Goal: Task Accomplishment & Management: Manage account settings

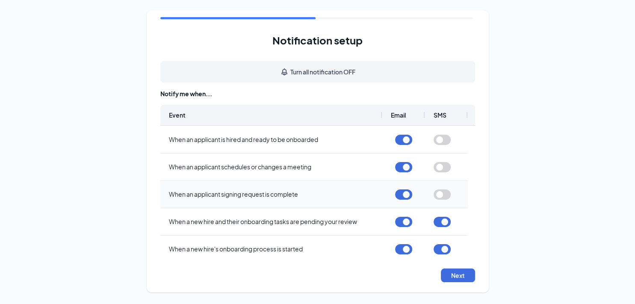
click at [447, 194] on button "button" at bounding box center [442, 195] width 17 height 10
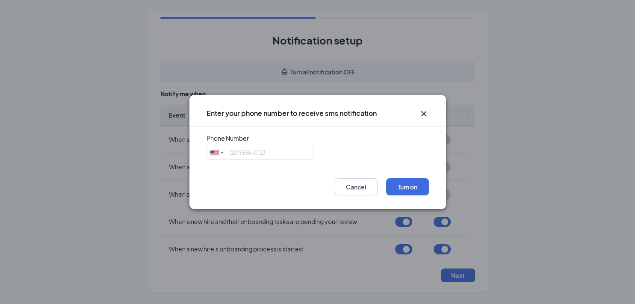
click at [421, 112] on icon "Cross" at bounding box center [424, 114] width 10 height 10
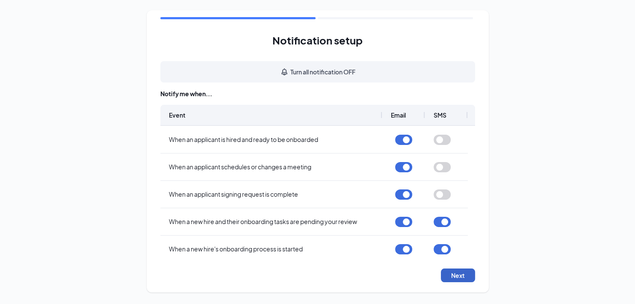
click at [463, 276] on button "Next" at bounding box center [458, 276] width 34 height 14
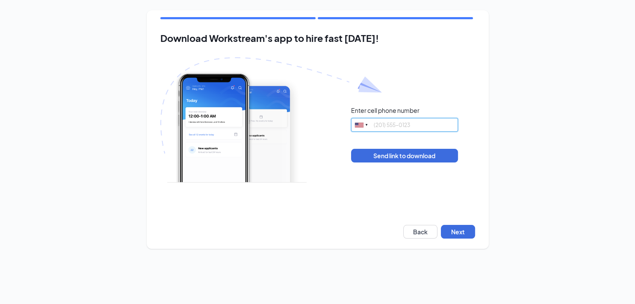
click at [391, 124] on input "tel" at bounding box center [404, 125] width 107 height 14
type input "3364939413"
click at [421, 231] on button "Back" at bounding box center [420, 232] width 34 height 14
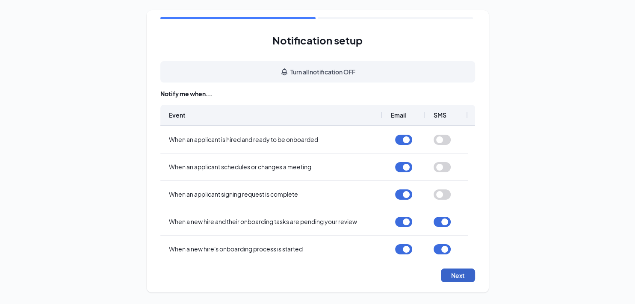
click at [461, 275] on button "Next" at bounding box center [458, 276] width 34 height 14
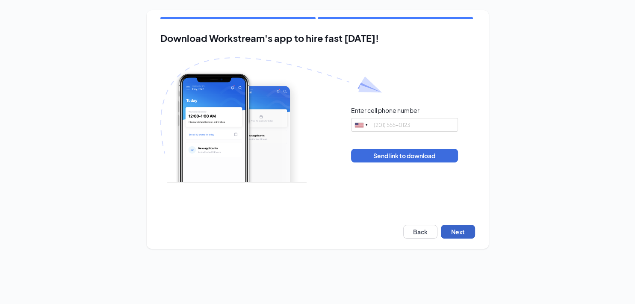
click at [462, 233] on button "Next" at bounding box center [458, 232] width 34 height 14
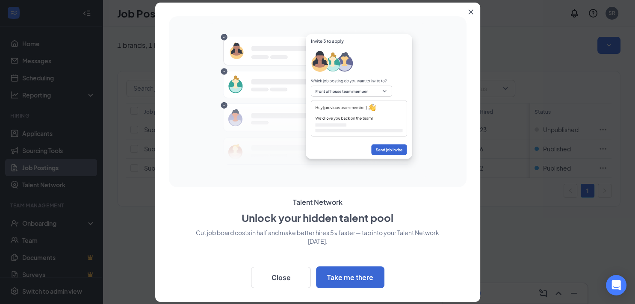
click at [470, 12] on icon "Close" at bounding box center [470, 11] width 5 height 5
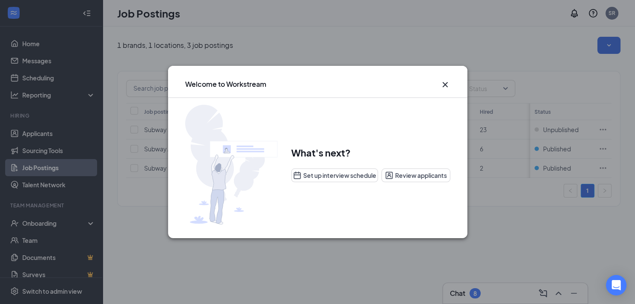
click at [445, 86] on icon "Cross" at bounding box center [445, 85] width 10 height 10
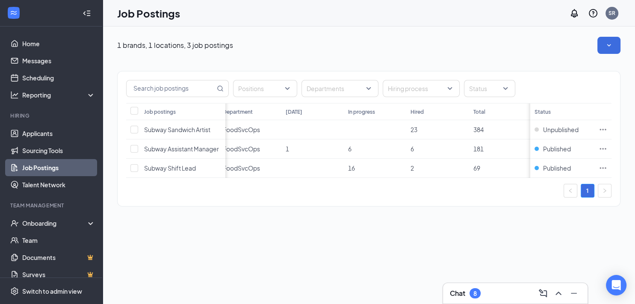
scroll to position [0, 70]
click at [48, 133] on link "Applicants" at bounding box center [58, 133] width 73 height 17
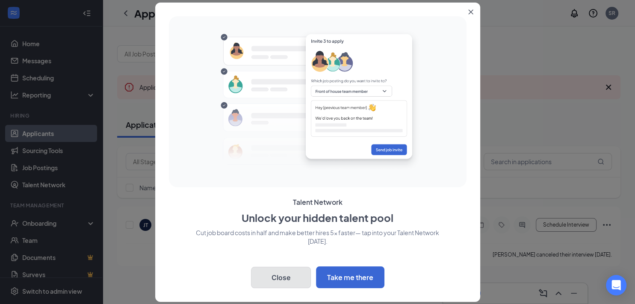
click at [301, 271] on button "Close" at bounding box center [281, 277] width 60 height 21
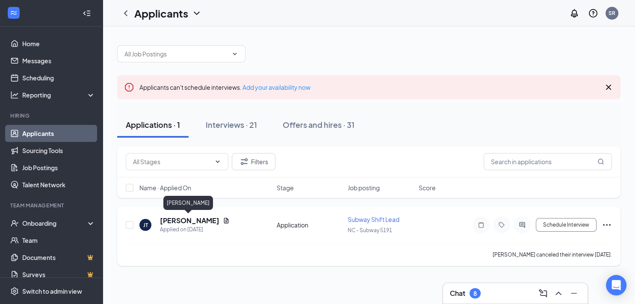
click at [192, 220] on h5 "[PERSON_NAME]" at bounding box center [189, 220] width 59 height 9
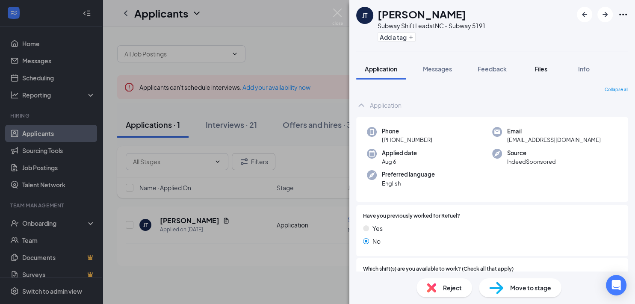
click at [541, 67] on span "Files" at bounding box center [541, 69] width 13 height 8
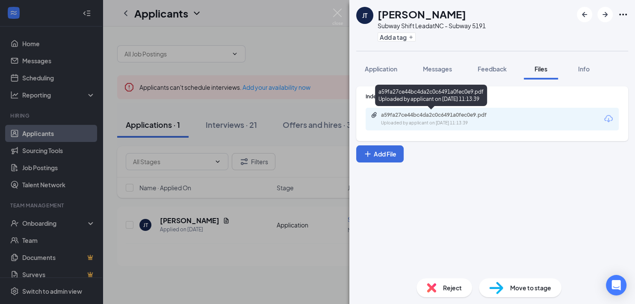
click at [456, 116] on div "a59fa27ce44bc4da2c0c6491a0fec0e9.pdf" at bounding box center [441, 115] width 120 height 7
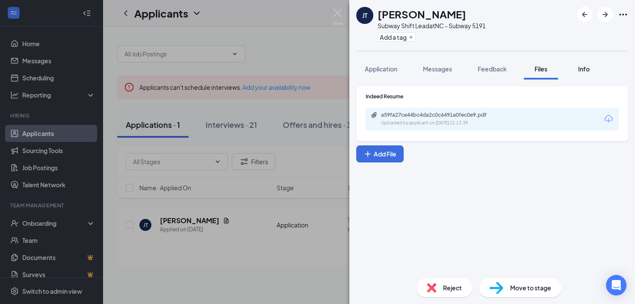
click at [583, 69] on span "Info" at bounding box center [584, 69] width 12 height 8
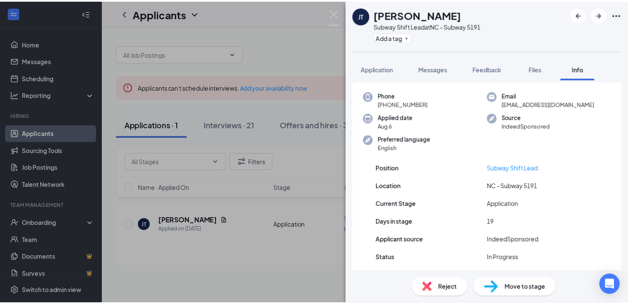
scroll to position [49, 0]
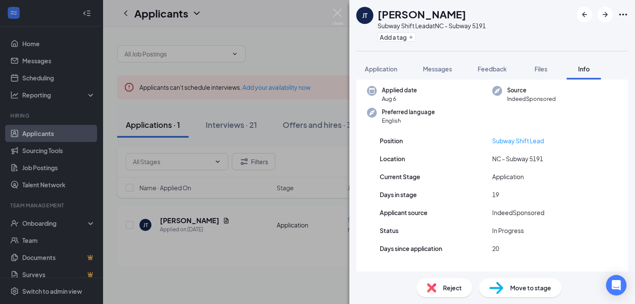
click at [228, 252] on div "JT Joshua Turman Subway Shift Lead at NC - Subway 5191 Add a tag Application Me…" at bounding box center [317, 152] width 635 height 304
click at [335, 14] on img at bounding box center [337, 17] width 11 height 17
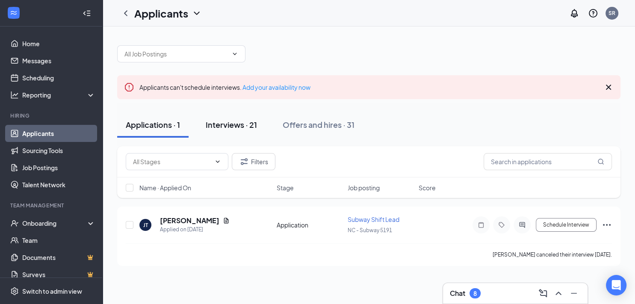
click at [235, 123] on div "Interviews · 21" at bounding box center [231, 124] width 51 height 11
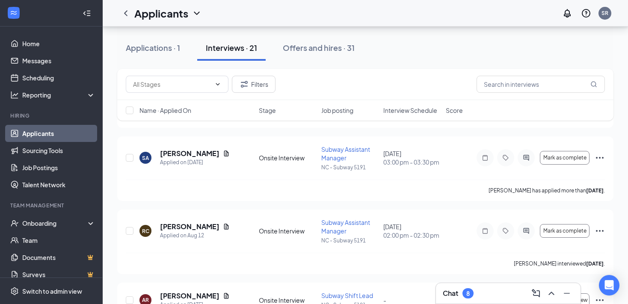
scroll to position [158, 0]
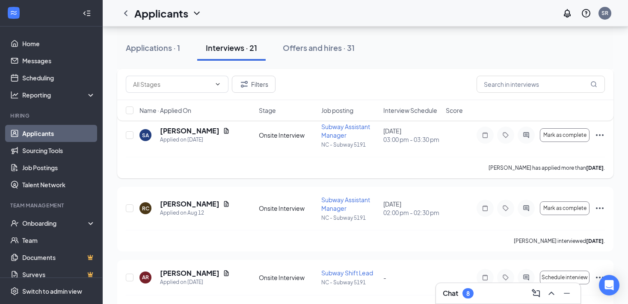
click at [599, 134] on icon "Ellipses" at bounding box center [600, 135] width 10 height 10
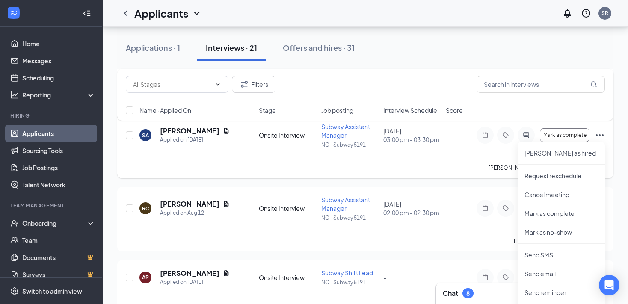
click at [397, 166] on div "Sarita abraham has applied more than 5 days ago ." at bounding box center [365, 167] width 479 height 21
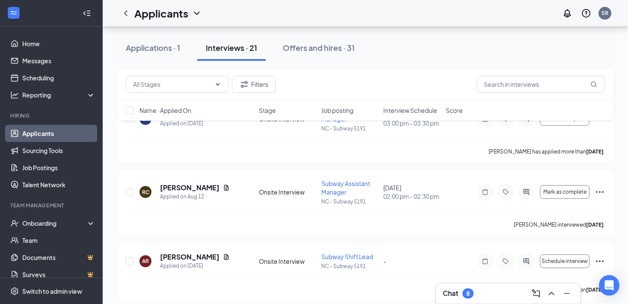
scroll to position [181, 0]
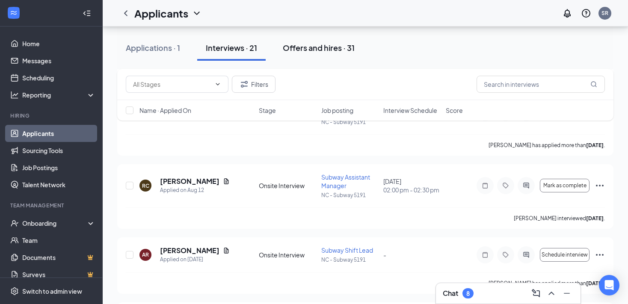
click at [324, 48] on div "Offers and hires · 31" at bounding box center [319, 47] width 72 height 11
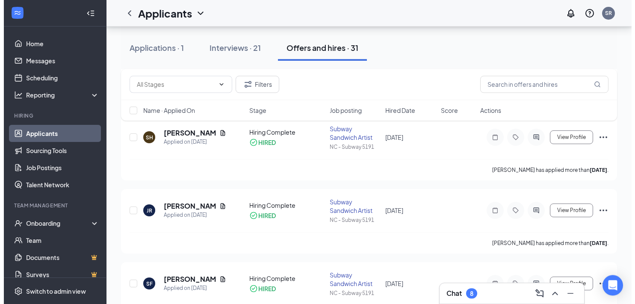
scroll to position [610, 0]
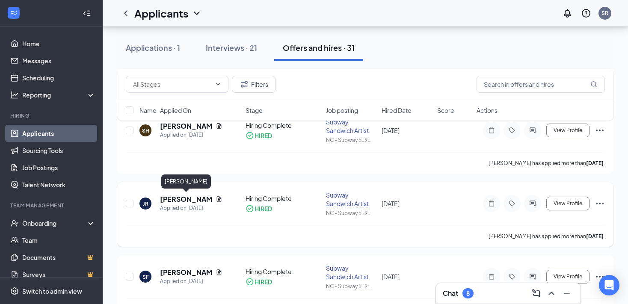
click at [169, 202] on h5 "Jevon Richardson" at bounding box center [186, 199] width 52 height 9
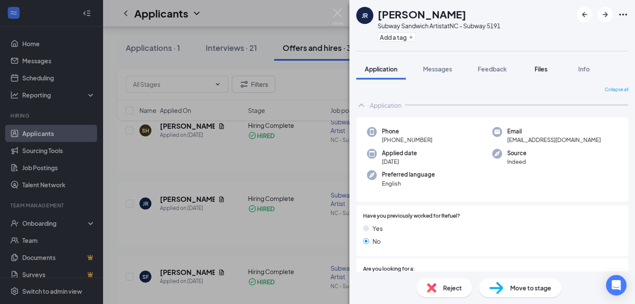
click at [541, 68] on span "Files" at bounding box center [541, 69] width 13 height 8
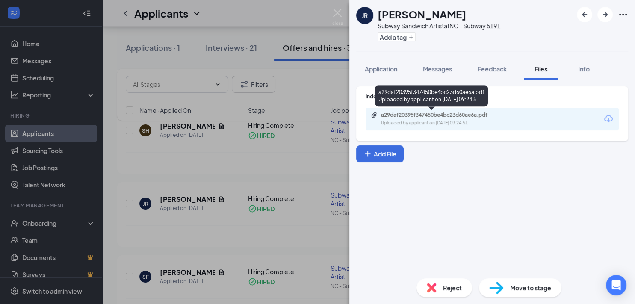
click at [444, 119] on div "a29daf20395f347450be4bc23d60ae6a.pdf Uploaded by applicant on Feb 24, 2025 at 0…" at bounding box center [440, 119] width 139 height 15
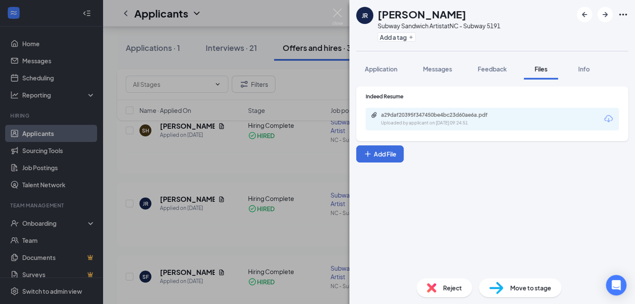
click at [119, 178] on div "JR Jevon Richardson Subway Sandwich Artist at NC - Subway 5191 Add a tag Applic…" at bounding box center [317, 152] width 635 height 304
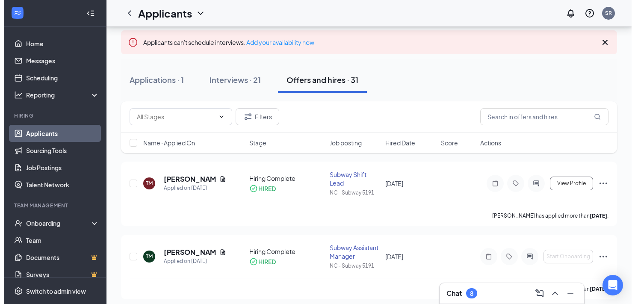
scroll to position [68, 0]
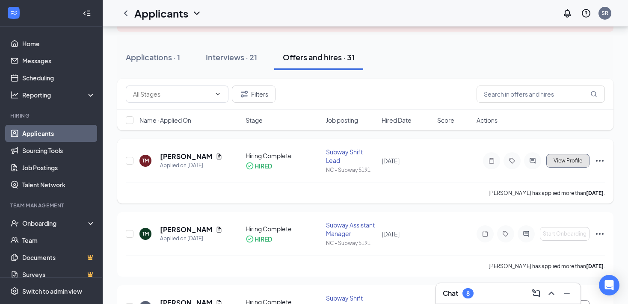
click at [562, 161] on span "View Profile" at bounding box center [568, 161] width 29 height 6
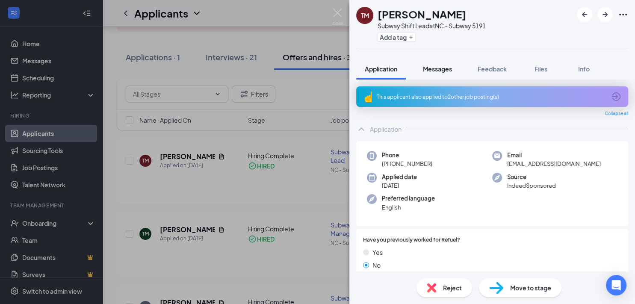
click at [448, 69] on span "Messages" at bounding box center [437, 69] width 29 height 8
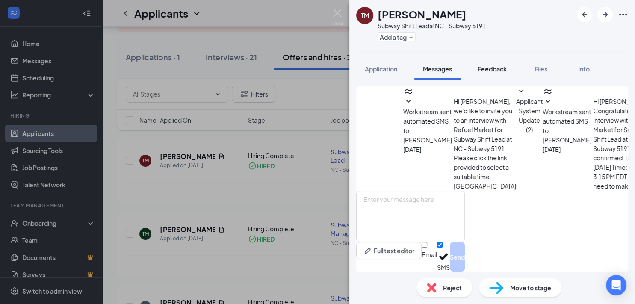
click at [498, 70] on span "Feedback" at bounding box center [492, 69] width 29 height 8
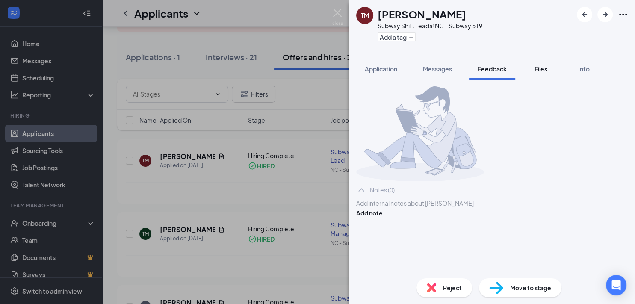
click at [539, 71] on span "Files" at bounding box center [541, 69] width 13 height 8
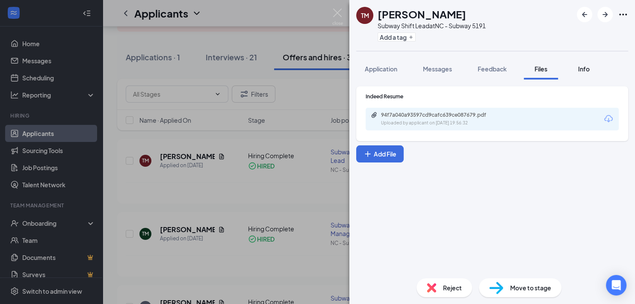
click at [584, 67] on span "Info" at bounding box center [584, 69] width 12 height 8
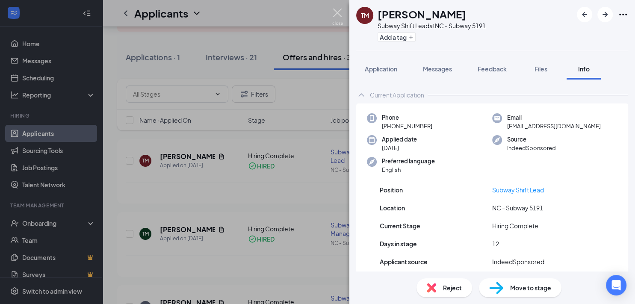
click at [339, 12] on img at bounding box center [337, 17] width 11 height 17
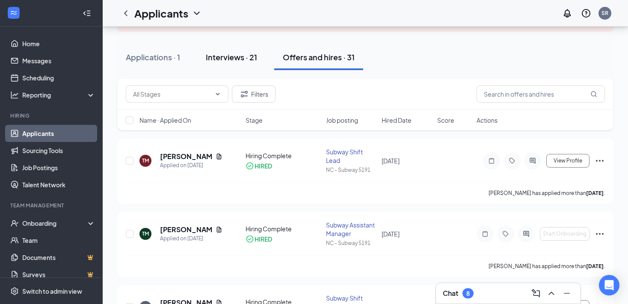
click at [223, 56] on div "Interviews · 21" at bounding box center [231, 57] width 51 height 11
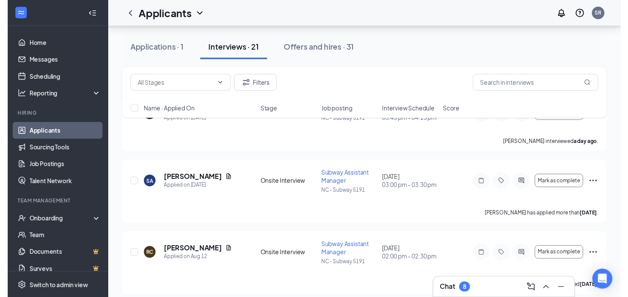
scroll to position [135, 0]
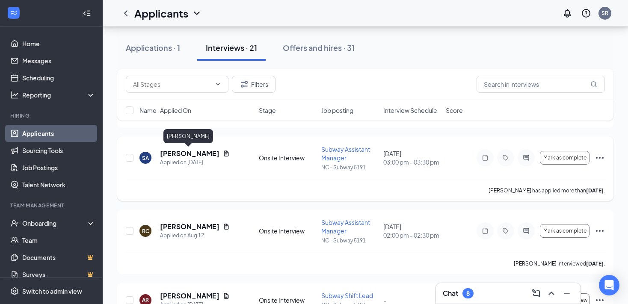
click at [176, 155] on h5 "Sarita abraham" at bounding box center [189, 153] width 59 height 9
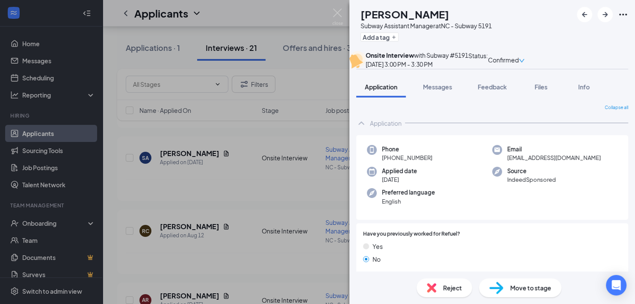
click at [439, 285] on div "Reject" at bounding box center [445, 288] width 56 height 19
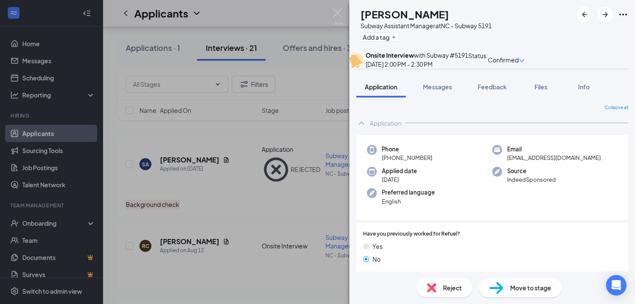
click at [444, 292] on span "Reject" at bounding box center [452, 287] width 19 height 9
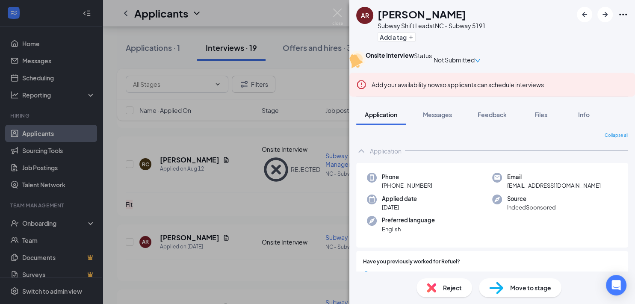
click at [218, 208] on div "AR ANGIE Ramirez Subway Shift Lead at NC - Subway 5191 Add a tag Onsite Intervi…" at bounding box center [317, 152] width 635 height 304
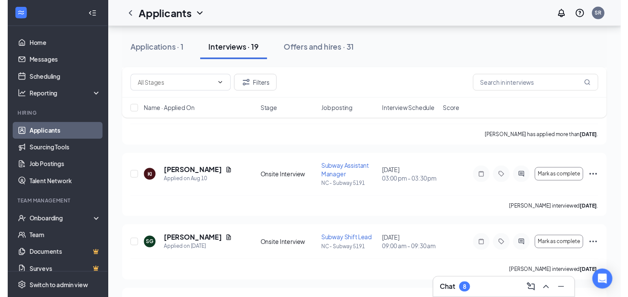
scroll to position [181, 0]
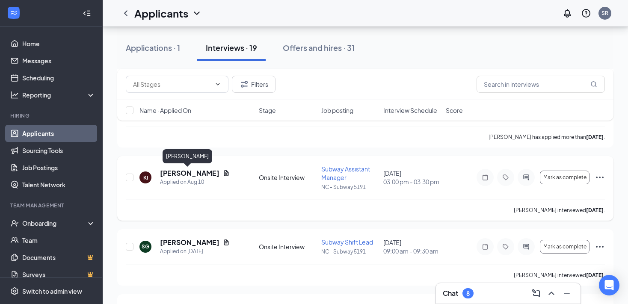
click at [181, 169] on h5 "Keino Ingram" at bounding box center [189, 173] width 59 height 9
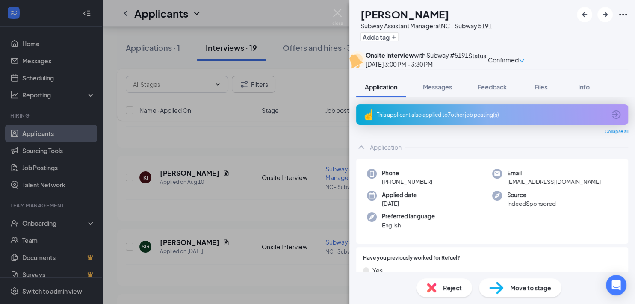
click at [449, 291] on span "Reject" at bounding box center [452, 287] width 19 height 9
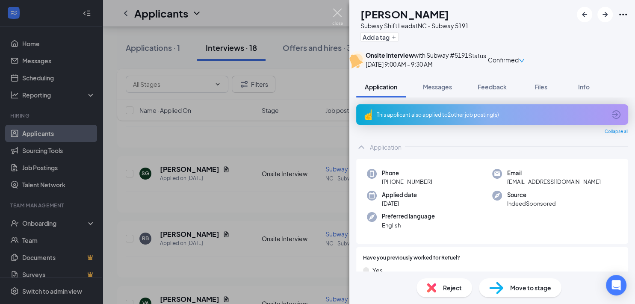
click at [335, 11] on img at bounding box center [337, 17] width 11 height 17
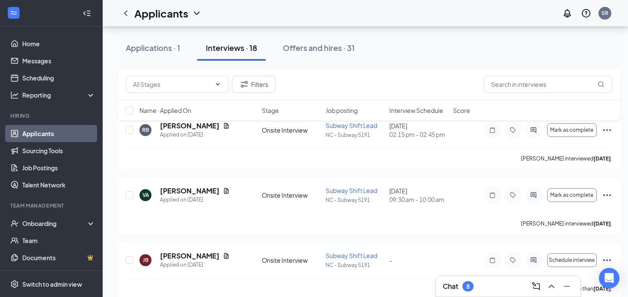
scroll to position [294, 0]
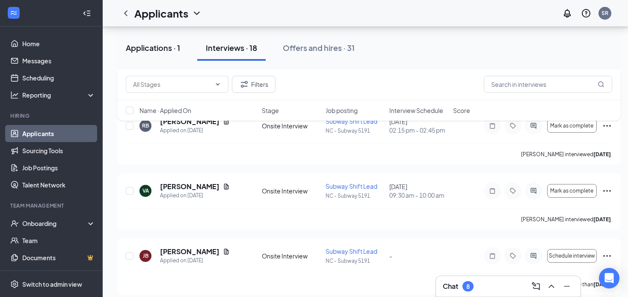
click at [157, 52] on div "Applications · 1" at bounding box center [153, 47] width 54 height 11
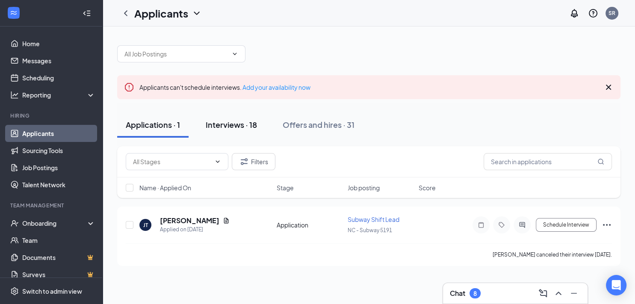
click at [218, 127] on div "Interviews · 18" at bounding box center [231, 124] width 51 height 11
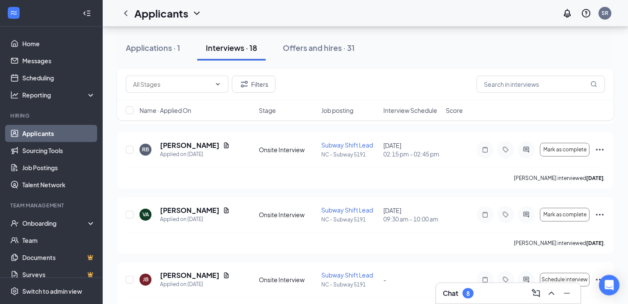
scroll to position [271, 0]
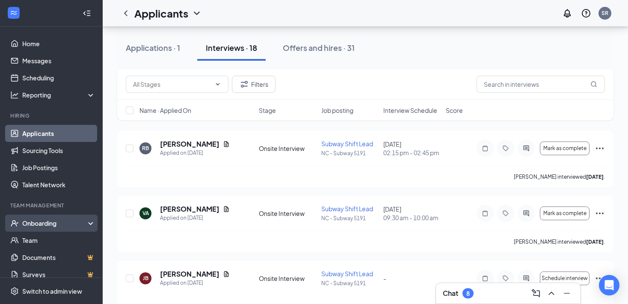
click at [45, 224] on div "Onboarding" at bounding box center [55, 223] width 66 height 9
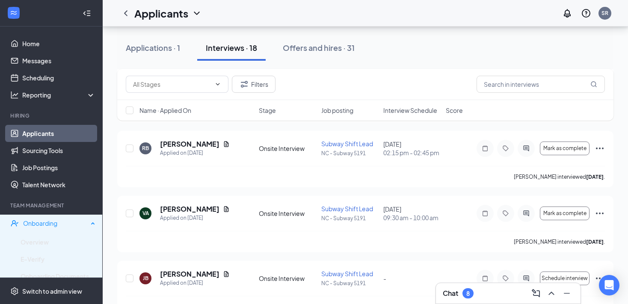
click at [44, 223] on div "Onboarding" at bounding box center [55, 223] width 65 height 9
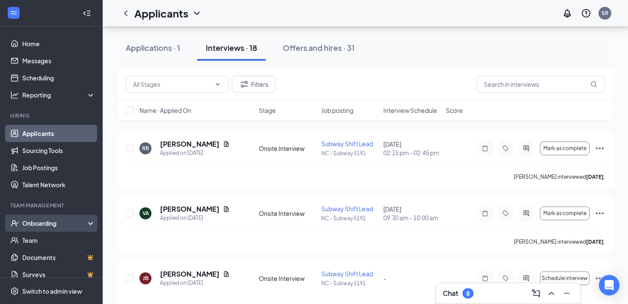
click at [44, 223] on div "Onboarding" at bounding box center [55, 223] width 66 height 9
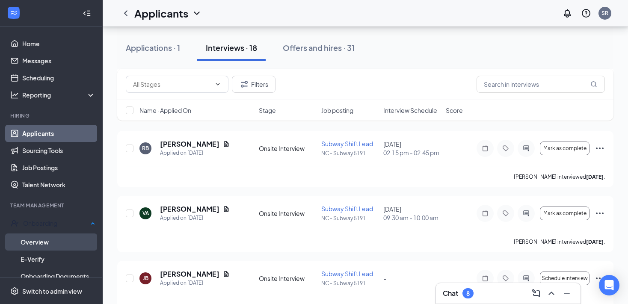
click at [38, 240] on link "Overview" at bounding box center [58, 242] width 75 height 17
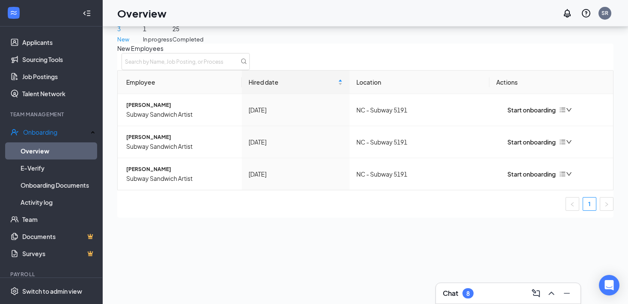
scroll to position [99, 0]
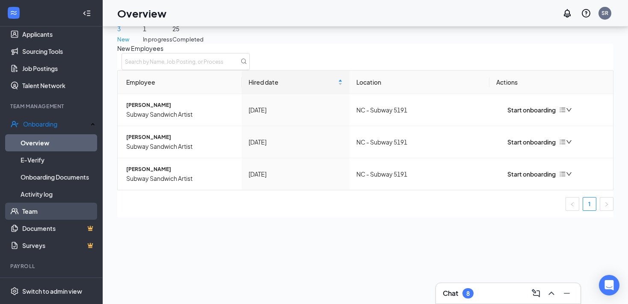
click at [29, 208] on link "Team" at bounding box center [58, 211] width 73 height 17
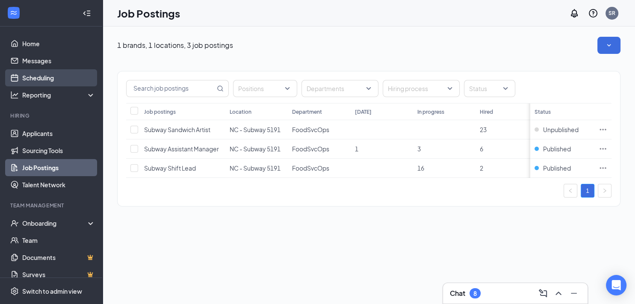
click at [38, 78] on link "Scheduling" at bounding box center [58, 77] width 73 height 17
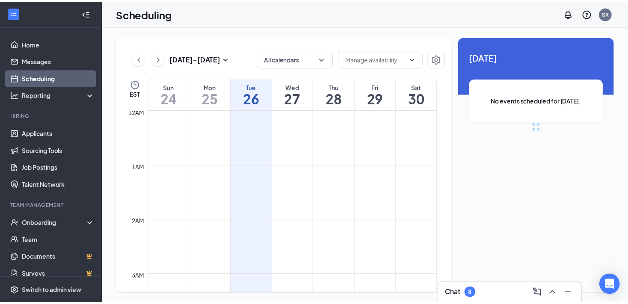
scroll to position [421, 0]
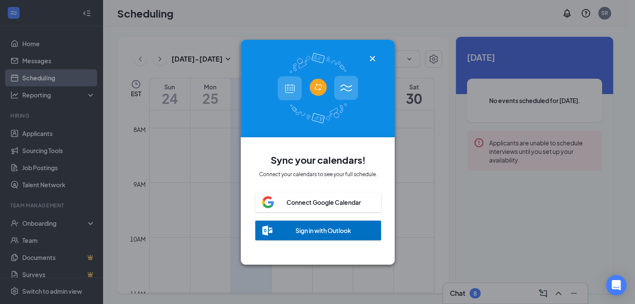
click at [369, 53] on icon "Cross" at bounding box center [373, 58] width 10 height 10
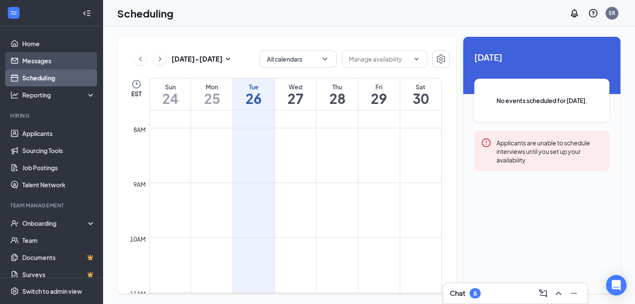
click at [53, 62] on link "Messages" at bounding box center [58, 60] width 73 height 17
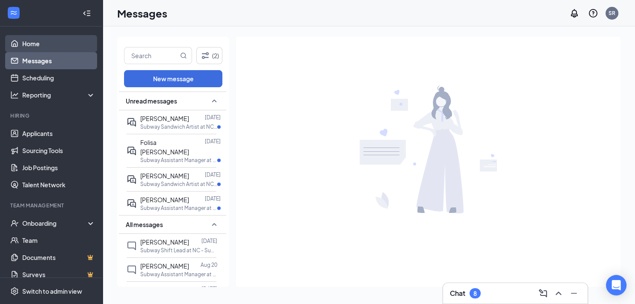
click at [39, 45] on link "Home" at bounding box center [58, 43] width 73 height 17
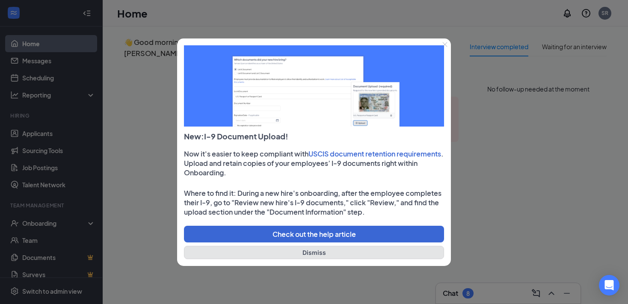
click at [325, 254] on button "Dismiss" at bounding box center [314, 252] width 260 height 13
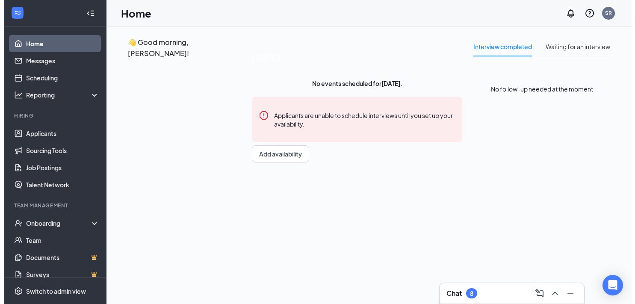
scroll to position [47, 0]
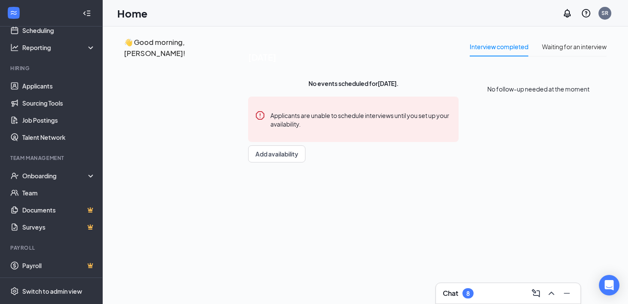
click at [470, 54] on div "Interview completed Waiting for an interview No follow-up needed at the moment" at bounding box center [538, 76] width 137 height 78
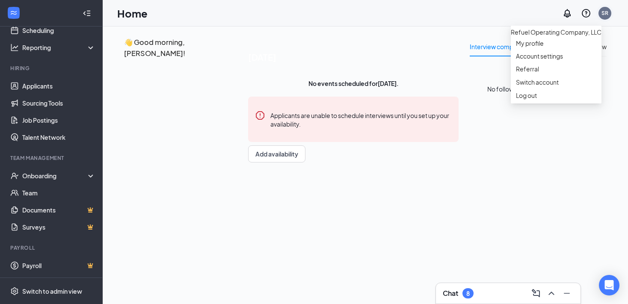
click at [603, 15] on div "SR" at bounding box center [605, 12] width 7 height 7
click at [537, 47] on link "My profile" at bounding box center [556, 43] width 80 height 9
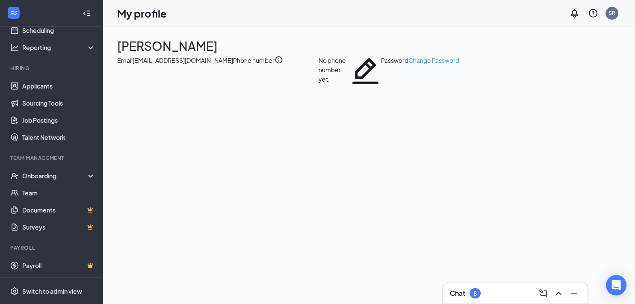
click at [350, 87] on icon "Pencil" at bounding box center [365, 71] width 31 height 31
type input "3364939413"
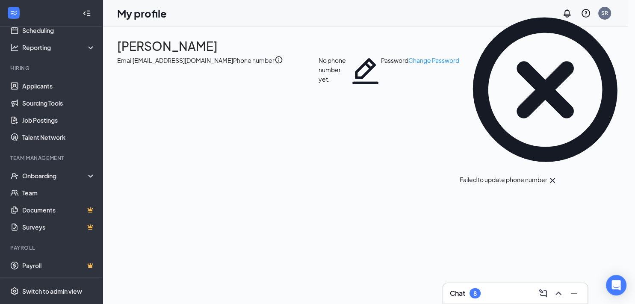
click at [8, 304] on icon "Cross" at bounding box center [5, 309] width 5 height 5
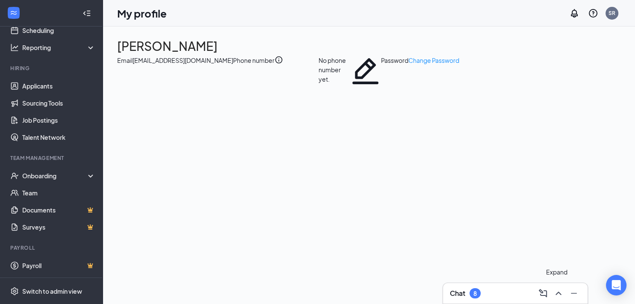
click at [560, 291] on icon "ChevronUp" at bounding box center [559, 293] width 10 height 10
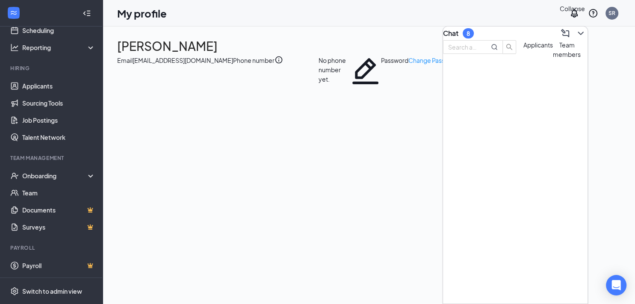
click at [576, 32] on icon "ChevronDown" at bounding box center [581, 33] width 10 height 10
click at [83, 9] on icon "Collapse" at bounding box center [87, 13] width 9 height 9
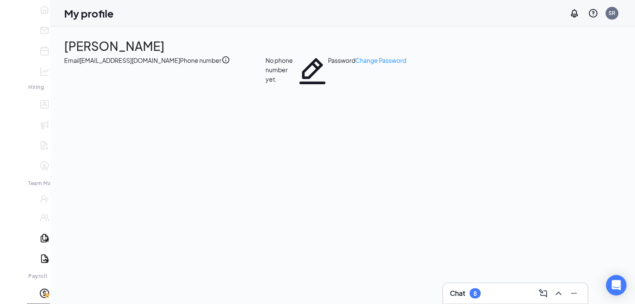
click at [13, 15] on icon "Expand" at bounding box center [13, 19] width 9 height 9
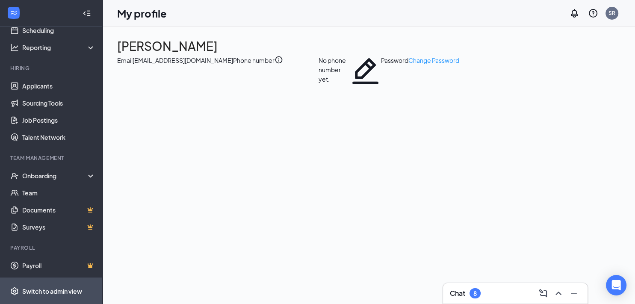
click at [70, 290] on div "Switch to admin view" at bounding box center [52, 291] width 60 height 9
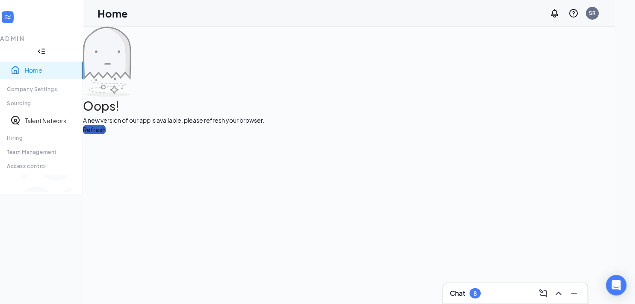
click at [106, 134] on button "Refresh" at bounding box center [94, 129] width 23 height 9
